Goal: Task Accomplishment & Management: Use online tool/utility

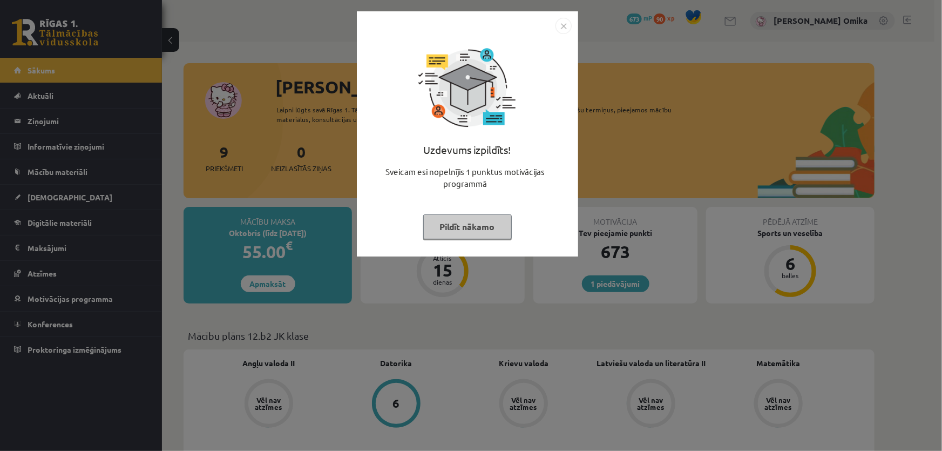
click at [469, 224] on button "Pildīt nākamo" at bounding box center [467, 226] width 89 height 25
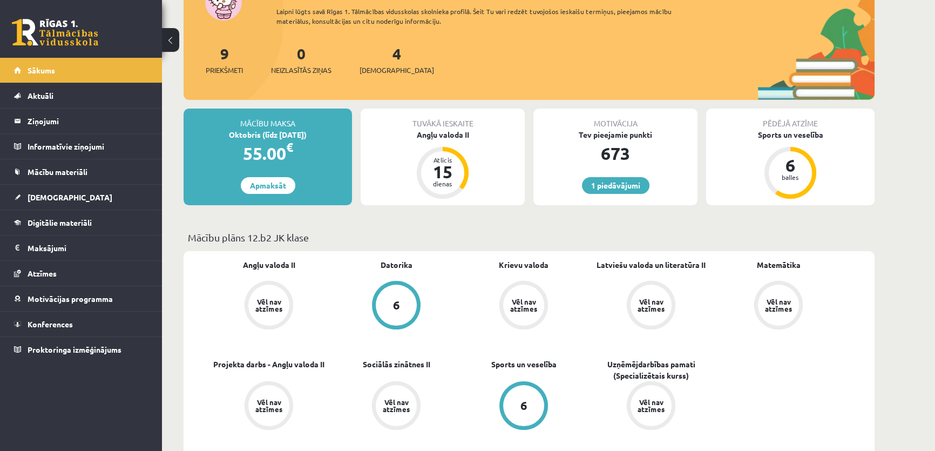
scroll to position [98, 0]
click at [374, 54] on div "4 Ieskaites" at bounding box center [397, 59] width 75 height 33
click at [384, 53] on div "4 Ieskaites" at bounding box center [397, 59] width 75 height 33
click at [381, 53] on link "4 Ieskaites" at bounding box center [397, 60] width 75 height 32
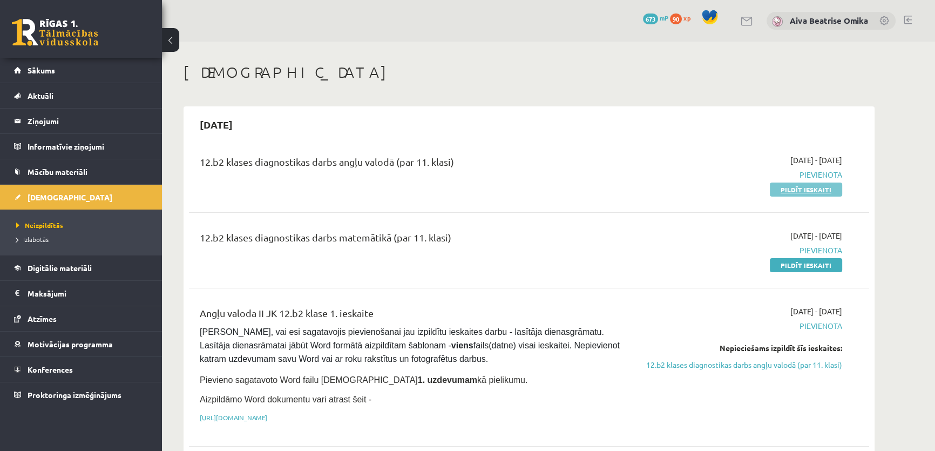
click at [820, 186] on link "Pildīt ieskaiti" at bounding box center [806, 189] width 72 height 14
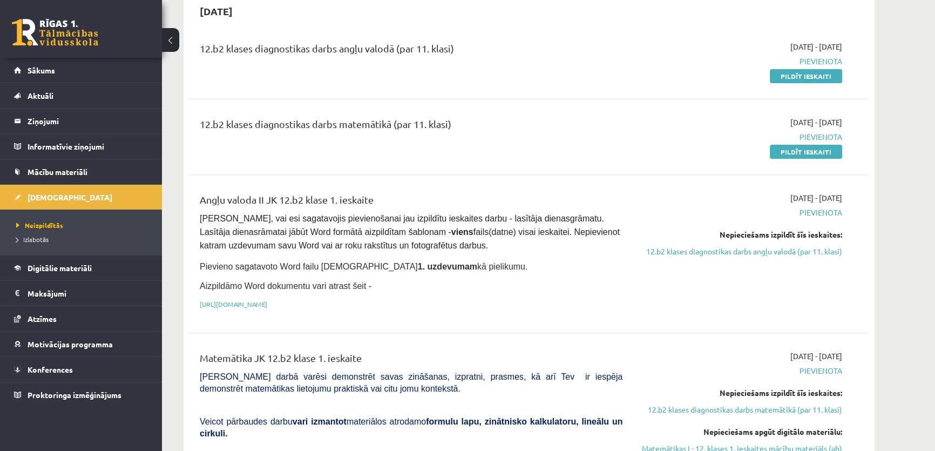
scroll to position [98, 0]
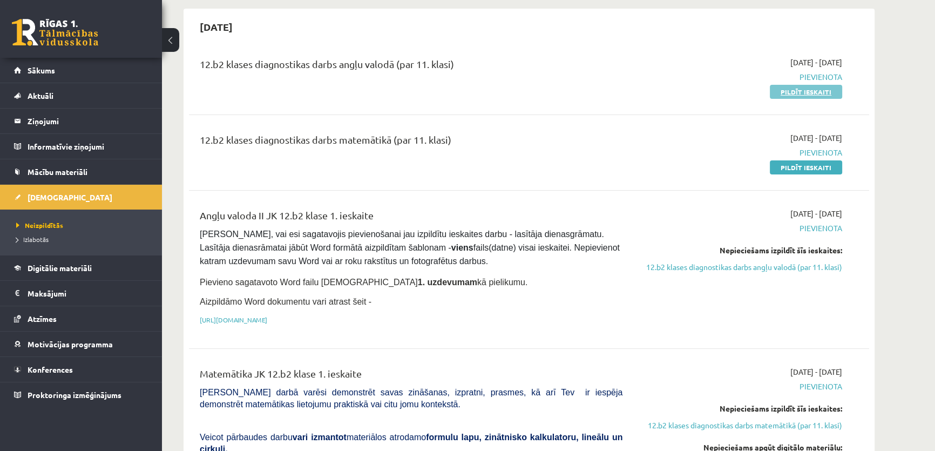
click at [822, 95] on link "Pildīt ieskaiti" at bounding box center [806, 92] width 72 height 14
click at [794, 91] on link "Pildīt ieskaiti" at bounding box center [806, 92] width 72 height 14
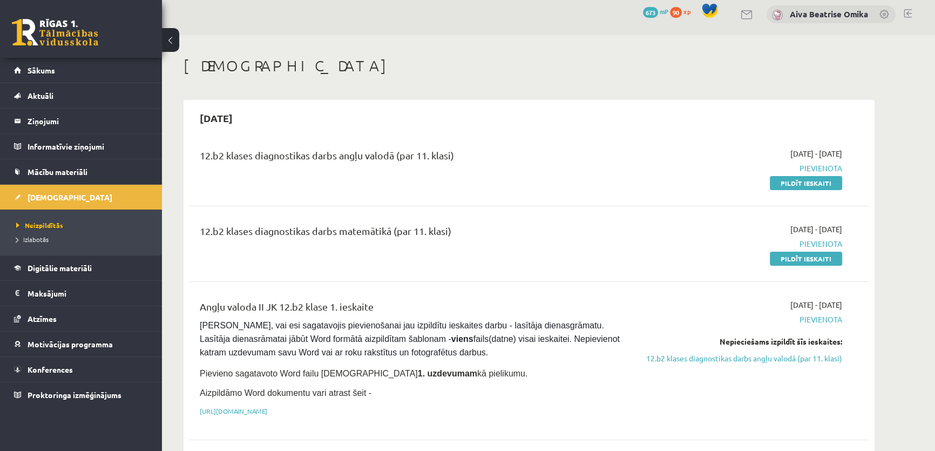
scroll to position [0, 0]
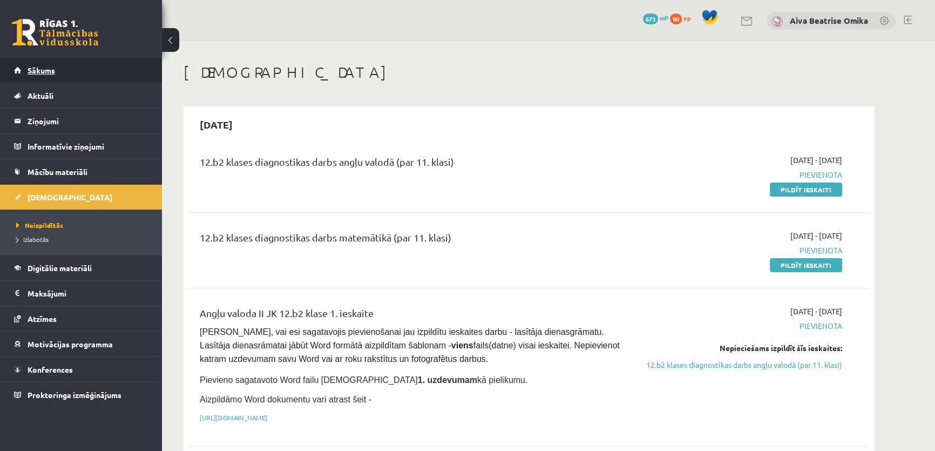
click at [38, 77] on link "Sākums" at bounding box center [81, 70] width 134 height 25
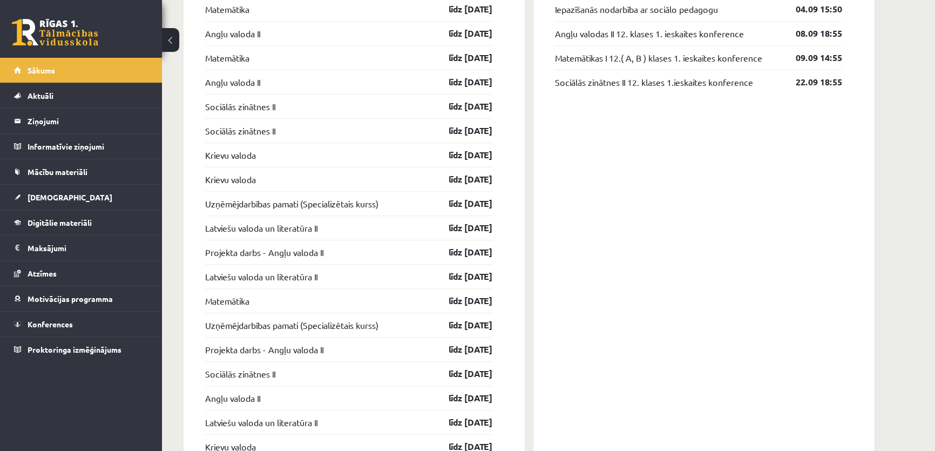
scroll to position [932, 0]
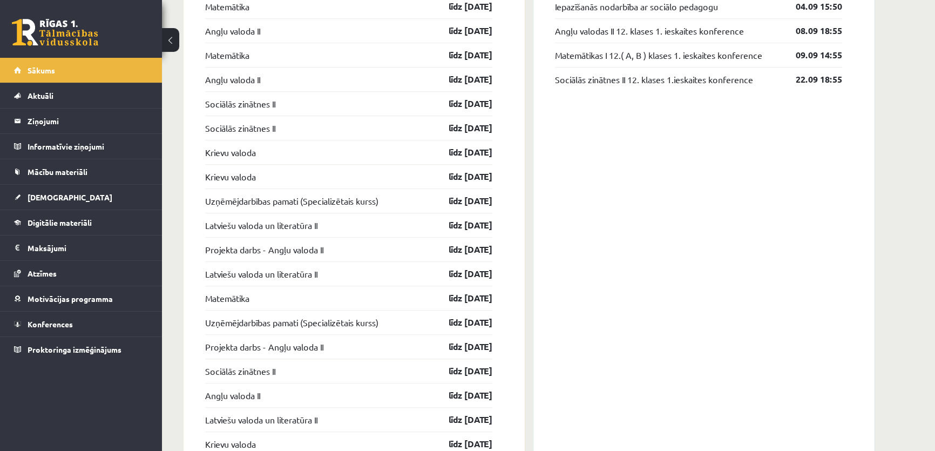
drag, startPoint x: 187, startPoint y: 204, endPoint x: 507, endPoint y: 273, distance: 327.6
click at [507, 273] on div "Ieskaites Matemātika līdz 15.09.25 Angļu valoda II līdz 15.09.25 Matemātika līd…" at bounding box center [354, 391] width 341 height 852
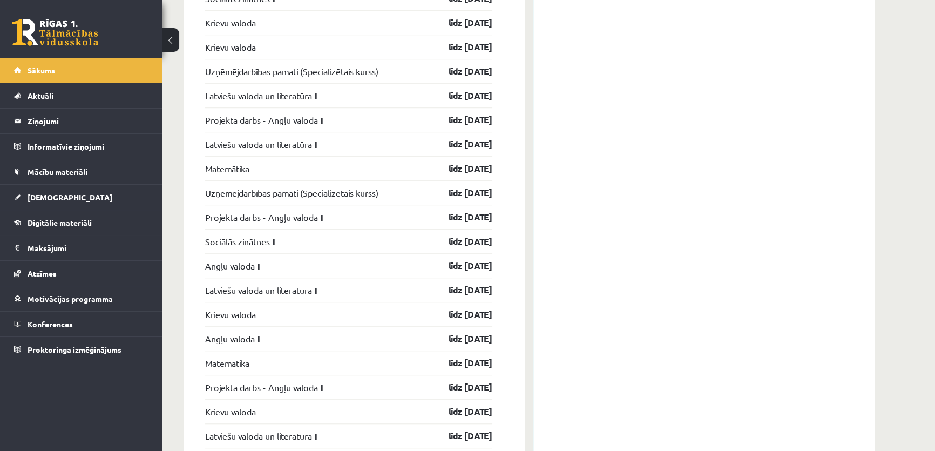
scroll to position [1080, 0]
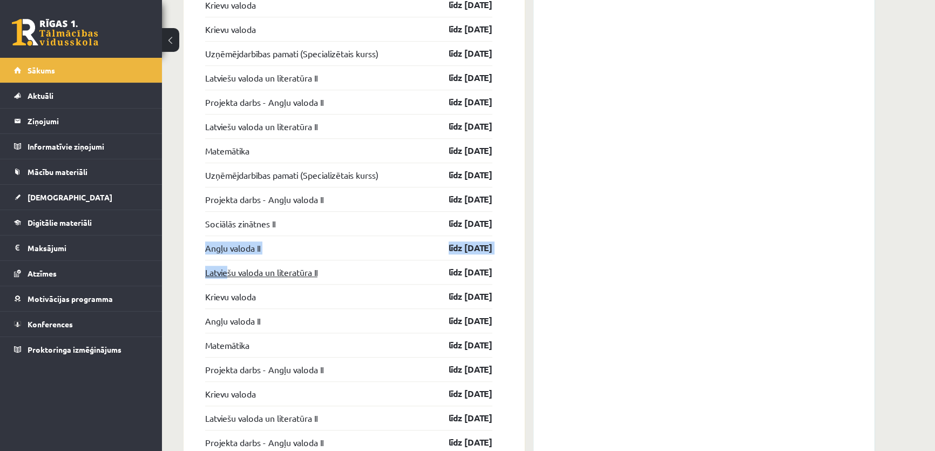
drag, startPoint x: 183, startPoint y: 252, endPoint x: 227, endPoint y: 269, distance: 47.7
drag, startPoint x: 171, startPoint y: 264, endPoint x: 226, endPoint y: 292, distance: 61.6
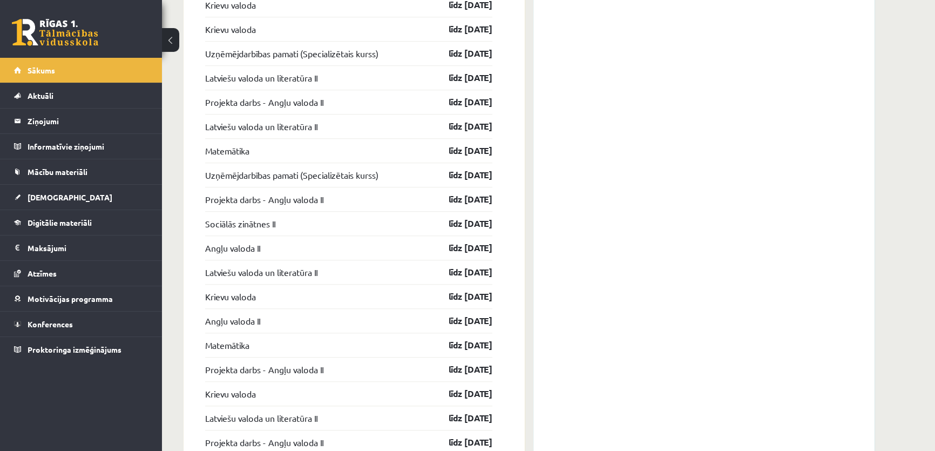
drag, startPoint x: 159, startPoint y: 299, endPoint x: 168, endPoint y: 300, distance: 9.2
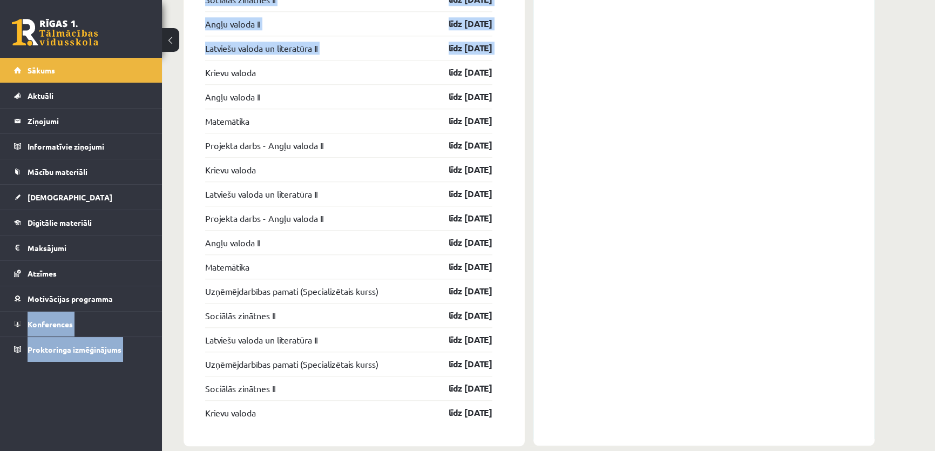
scroll to position [1319, 0]
